Goal: Check status: Check status

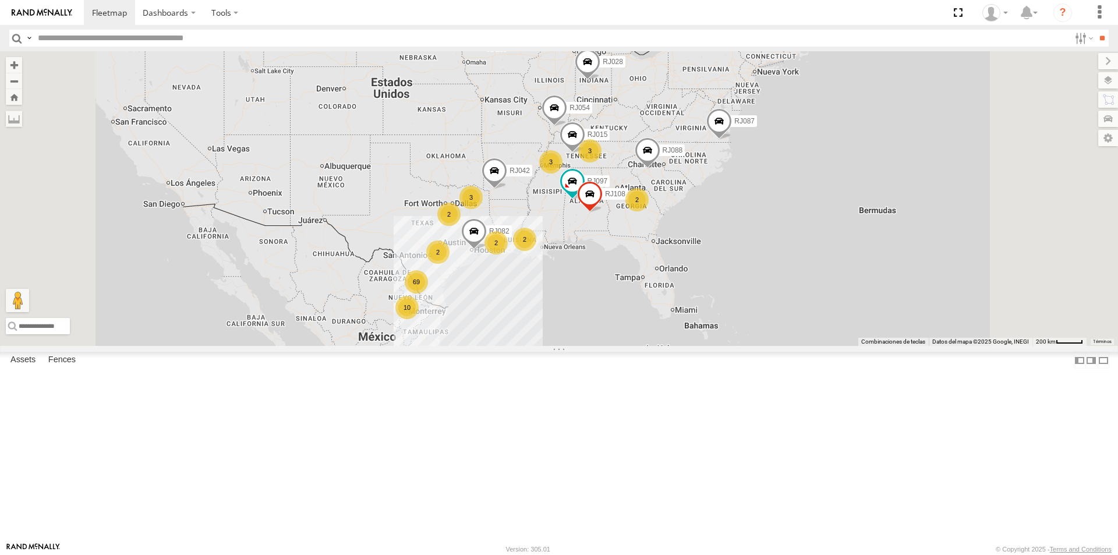
click at [147, 38] on input "text" at bounding box center [551, 38] width 1037 height 17
type input "*****"
click at [1096, 30] on input "**" at bounding box center [1102, 38] width 13 height 17
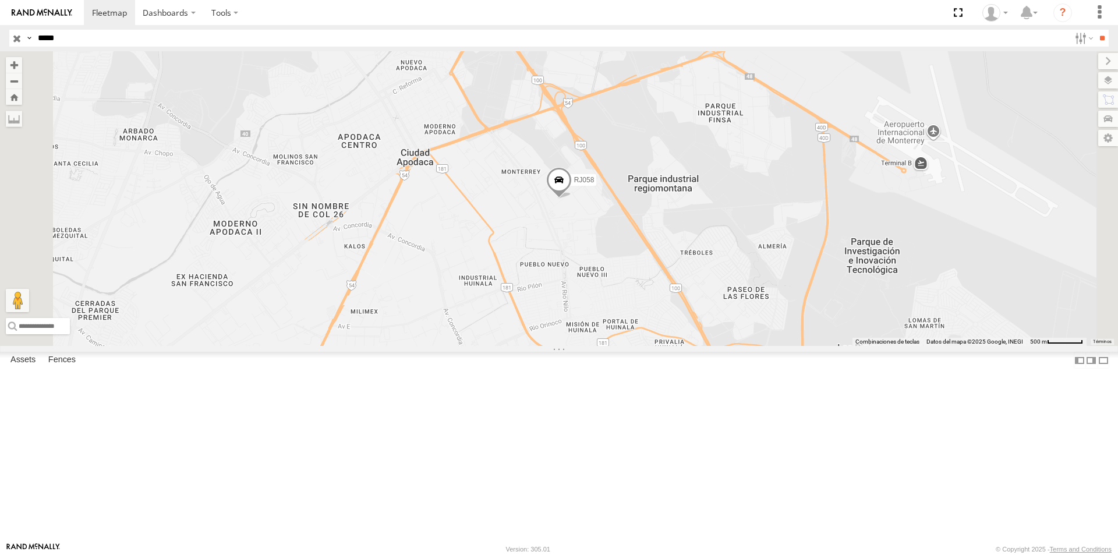
click at [572, 199] on span at bounding box center [559, 182] width 26 height 31
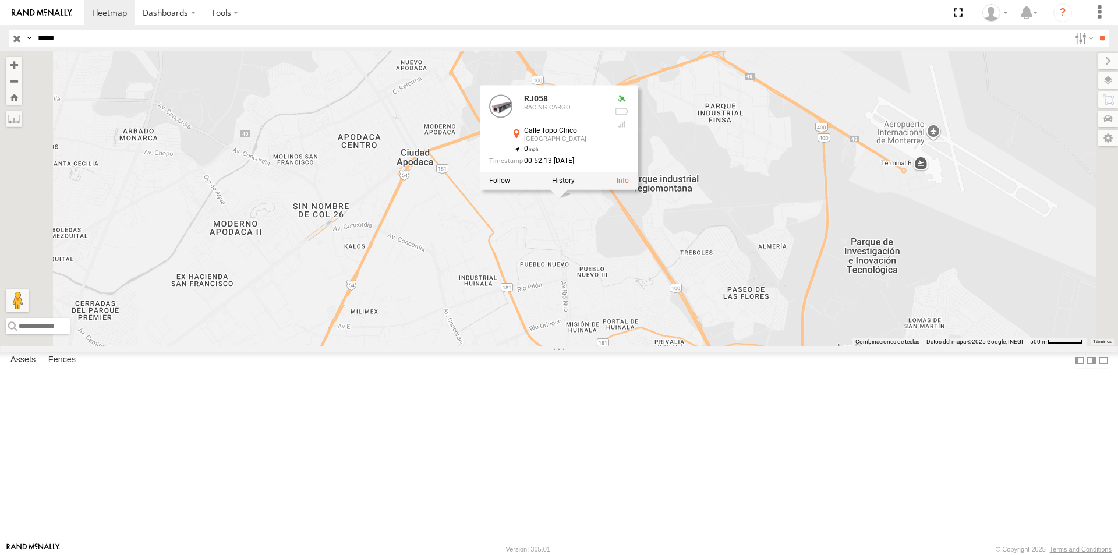
click at [729, 301] on div "RJ058 RJ058 RACING CARGO [GEOGRAPHIC_DATA] 25.77101 , -100.1647 0 00:52:13 [DAT…" at bounding box center [559, 198] width 1118 height 295
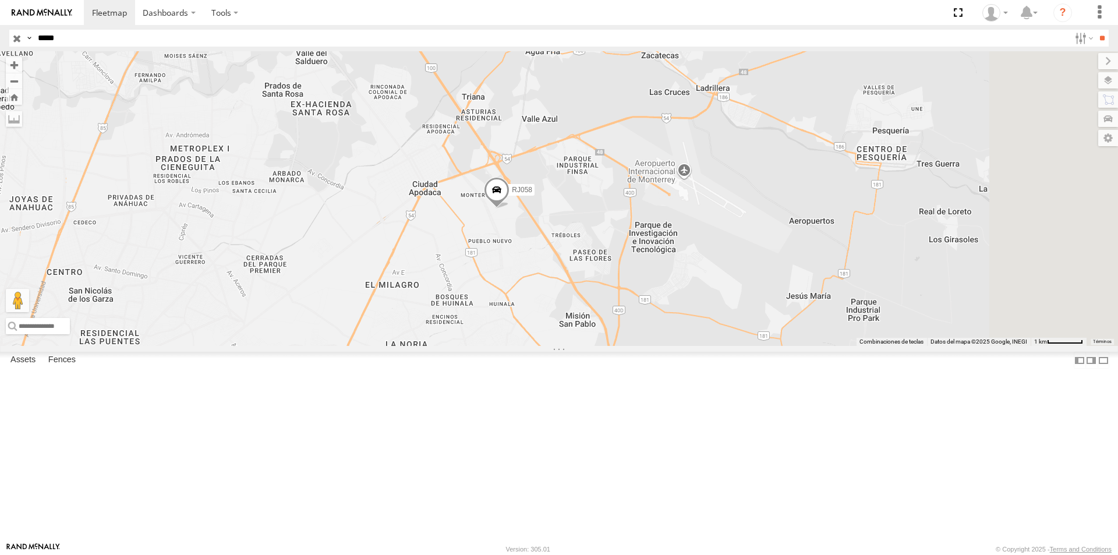
drag, startPoint x: 771, startPoint y: 340, endPoint x: 668, endPoint y: 346, distance: 102.7
click at [670, 346] on div "RJ058" at bounding box center [559, 198] width 1118 height 295
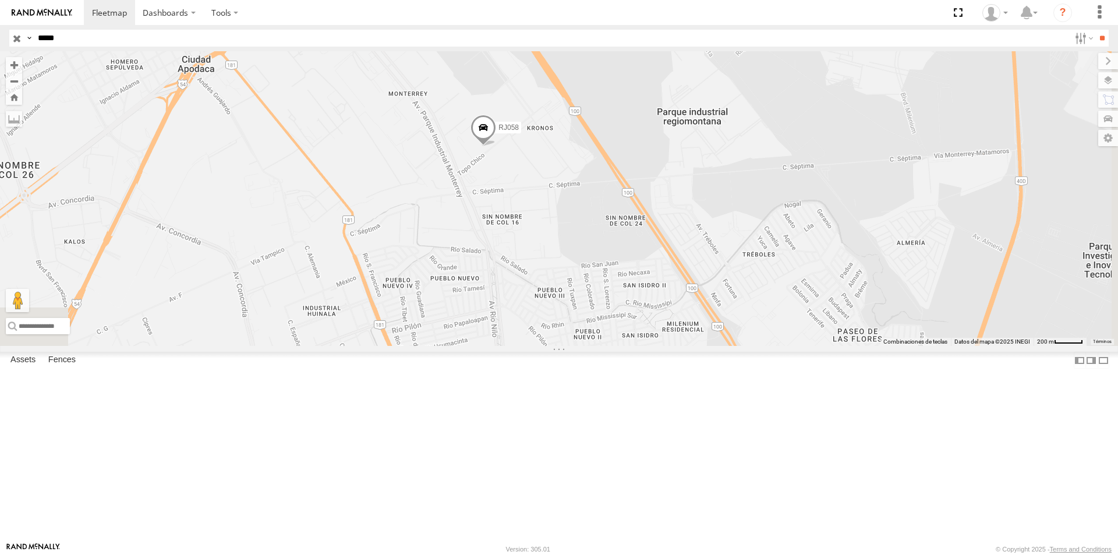
drag, startPoint x: 674, startPoint y: 292, endPoint x: 645, endPoint y: 277, distance: 33.1
click at [644, 274] on div "RJ058" at bounding box center [559, 198] width 1118 height 295
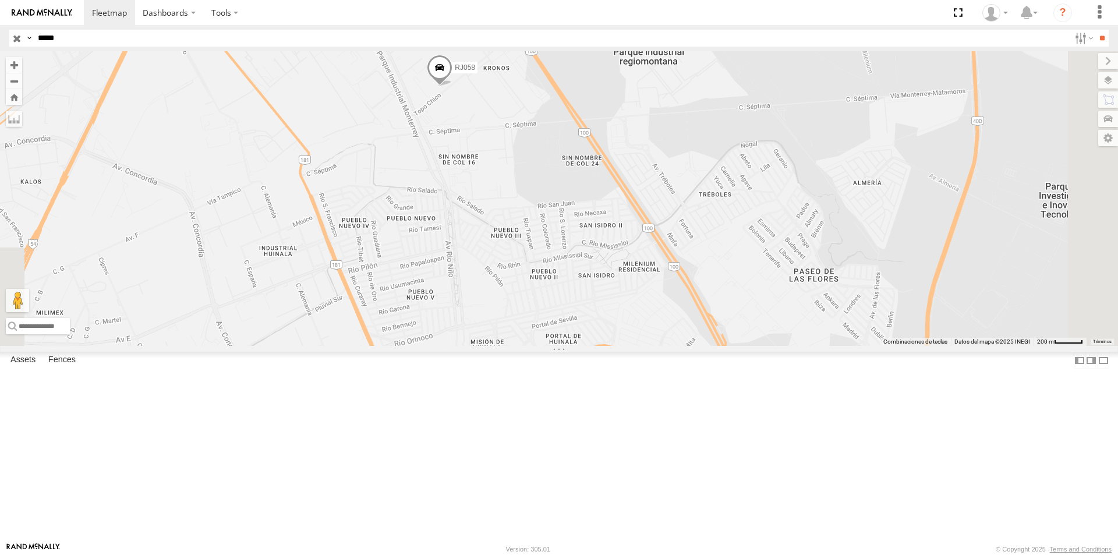
drag, startPoint x: 709, startPoint y: 352, endPoint x: 667, endPoint y: 302, distance: 64.9
click at [667, 302] on div "RJ058" at bounding box center [559, 198] width 1118 height 295
click at [453, 86] on span at bounding box center [440, 70] width 26 height 31
click at [527, 215] on div "RJ058 RJ058 RACING CARGO [GEOGRAPHIC_DATA] 25.77101 , -100.1647 0 00:52:13 [DAT…" at bounding box center [559, 198] width 1118 height 295
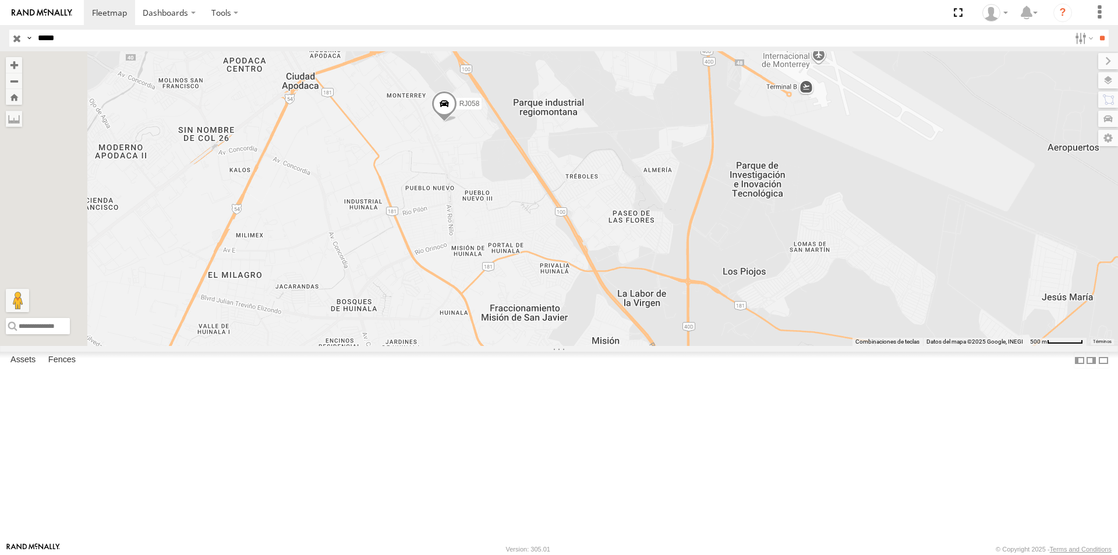
drag, startPoint x: 504, startPoint y: 192, endPoint x: 552, endPoint y: 223, distance: 56.7
click at [552, 223] on div "RJ058" at bounding box center [559, 198] width 1118 height 295
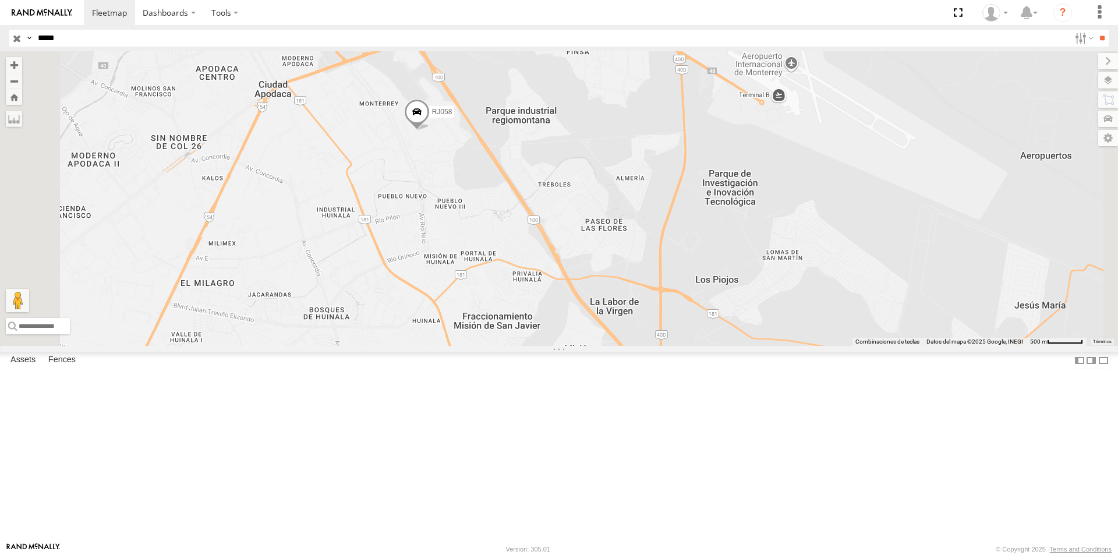
drag, startPoint x: 705, startPoint y: 226, endPoint x: 662, endPoint y: 231, distance: 43.4
click at [662, 231] on div "RJ058" at bounding box center [559, 198] width 1118 height 295
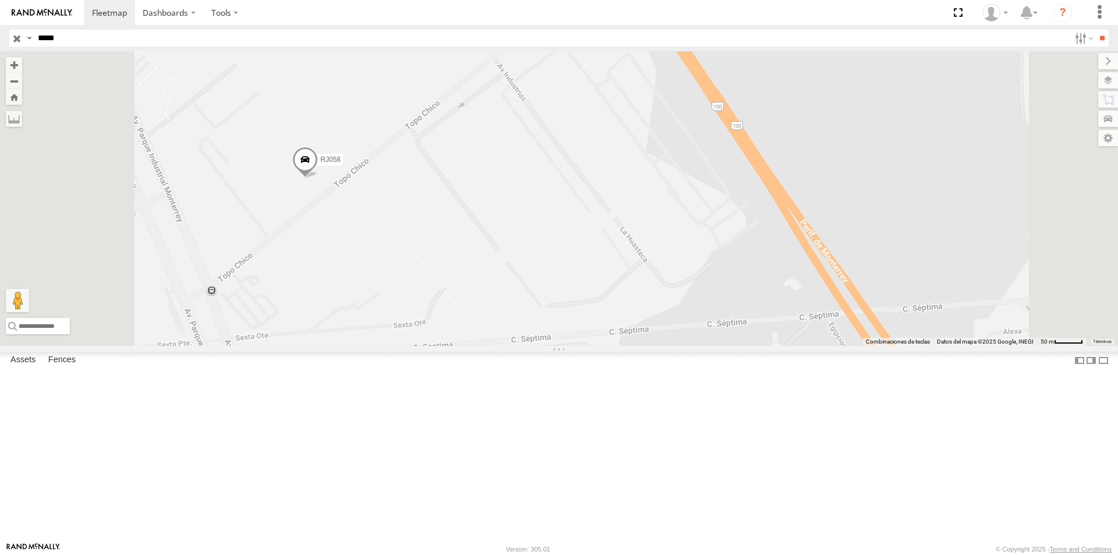
click at [358, 346] on div "RJ058" at bounding box center [559, 198] width 1118 height 295
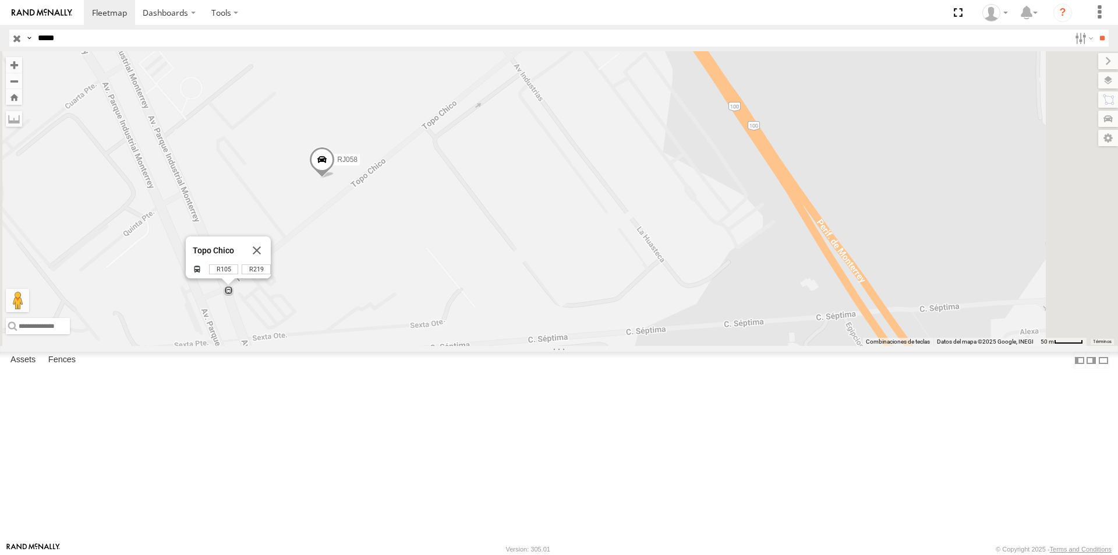
click at [496, 346] on div "RJ058 Topo Chico Topo Chico R105 R219 y más. Ver en Google Maps" at bounding box center [559, 198] width 1118 height 295
